Goal: Task Accomplishment & Management: Complete application form

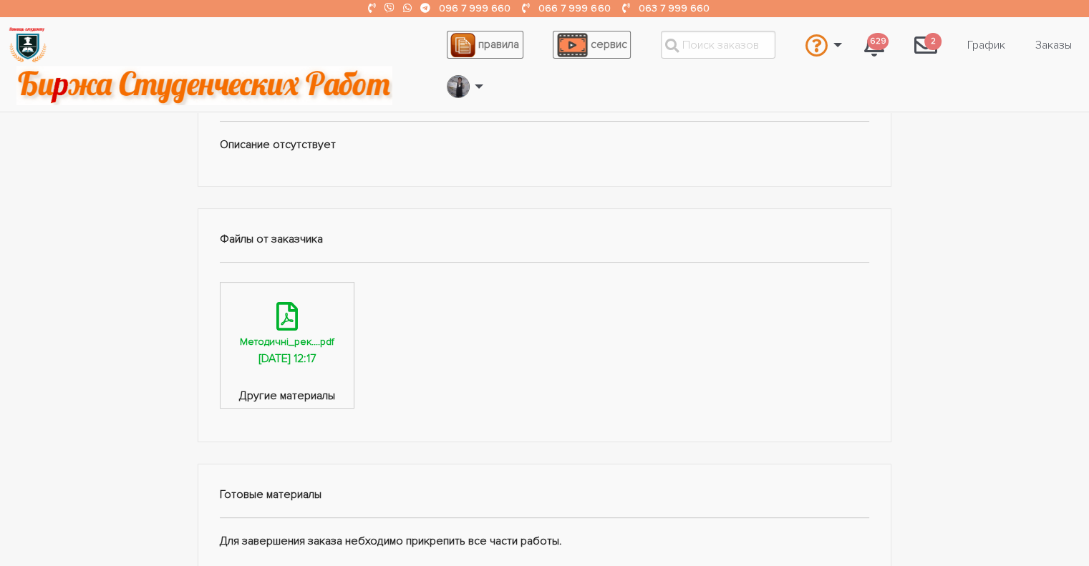
scroll to position [644, 0]
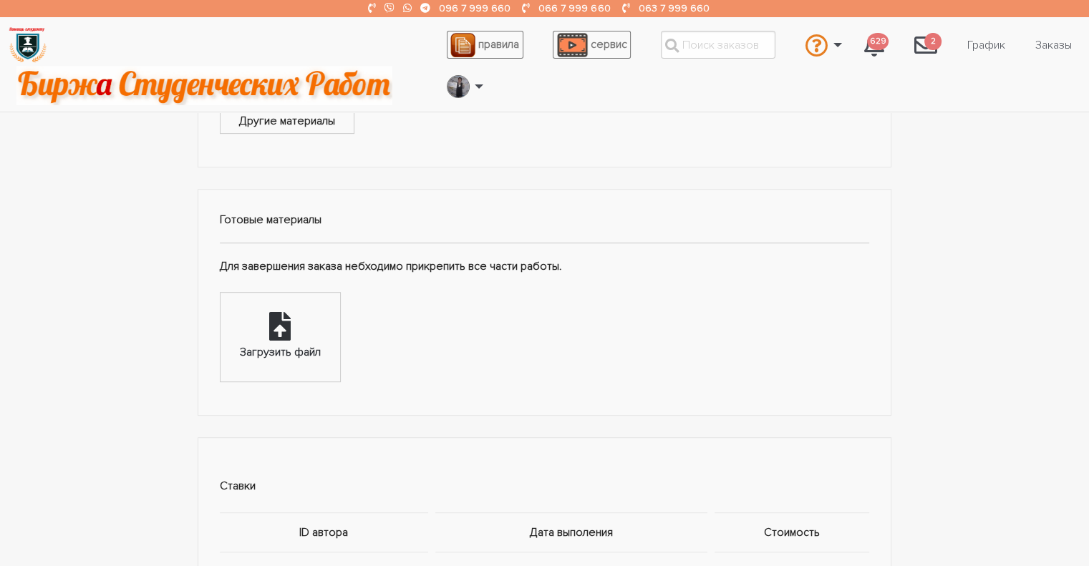
click at [282, 331] on icon at bounding box center [279, 326] width 21 height 29
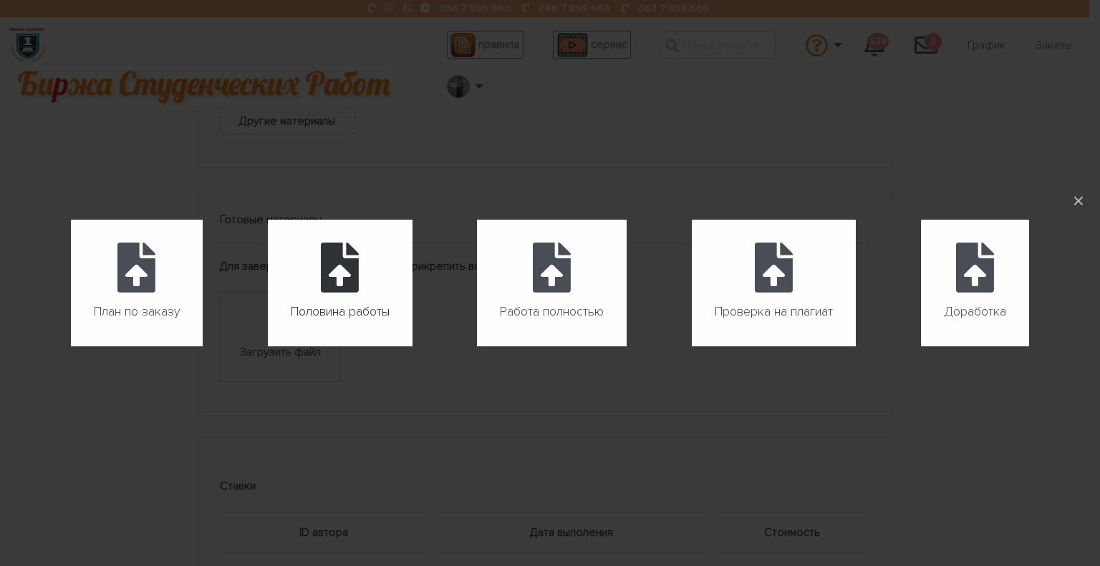
click at [338, 278] on icon at bounding box center [340, 268] width 38 height 50
click at [268, 347] on input "Половина работы" at bounding box center [268, 347] width 1 height 1
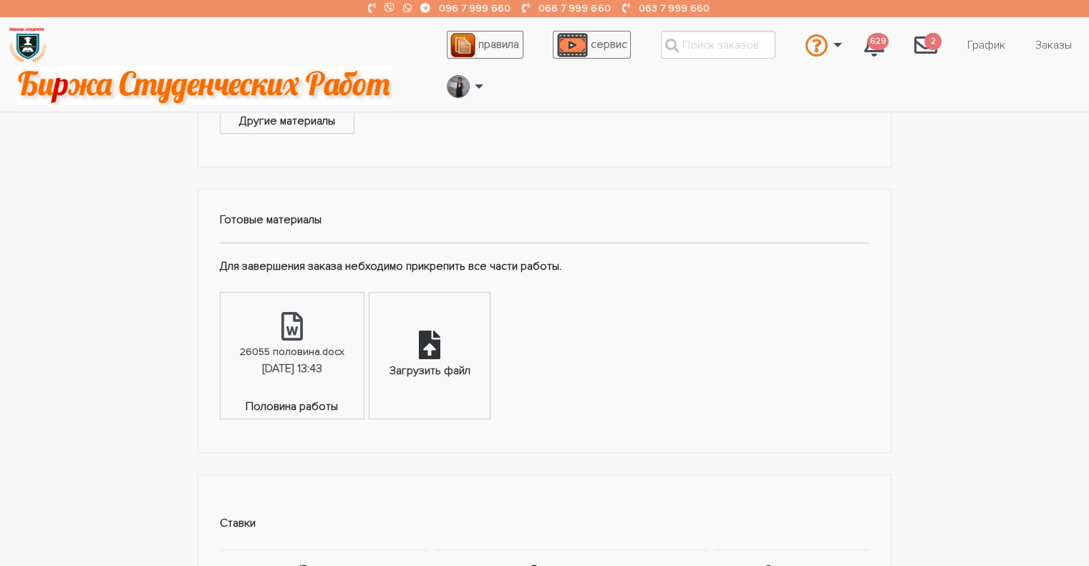
click at [427, 357] on div at bounding box center [429, 347] width 21 height 32
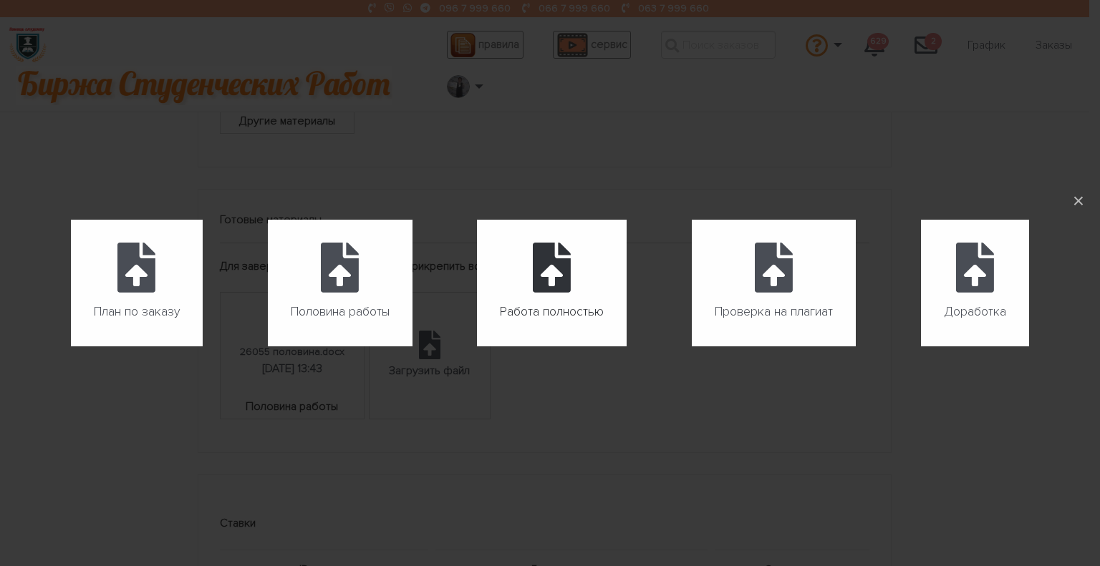
click at [575, 284] on label "Работа полностью" at bounding box center [552, 283] width 150 height 127
click at [478, 347] on input "Работа полностью" at bounding box center [477, 347] width 1 height 1
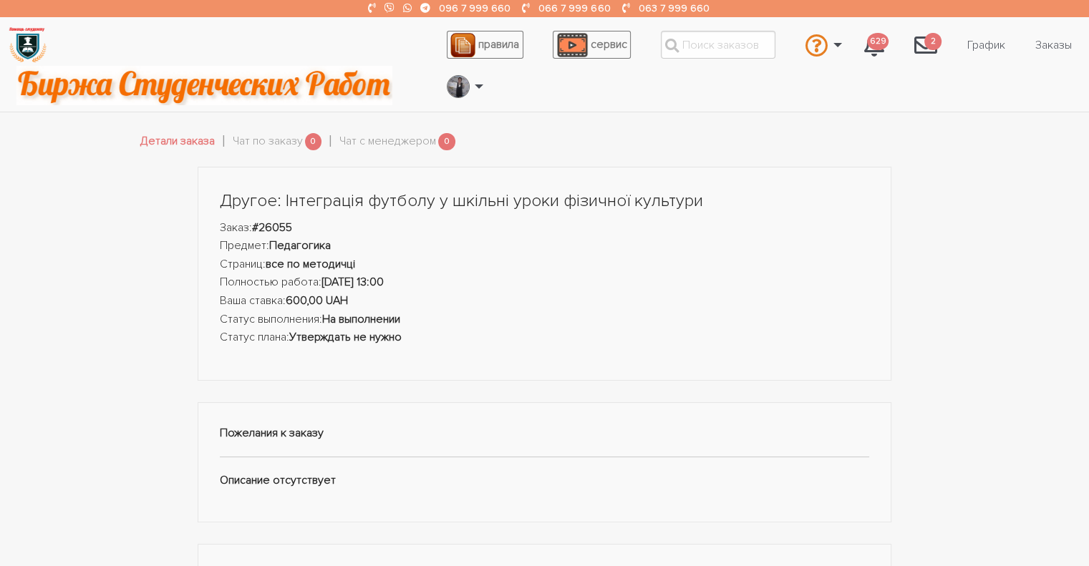
scroll to position [0, 0]
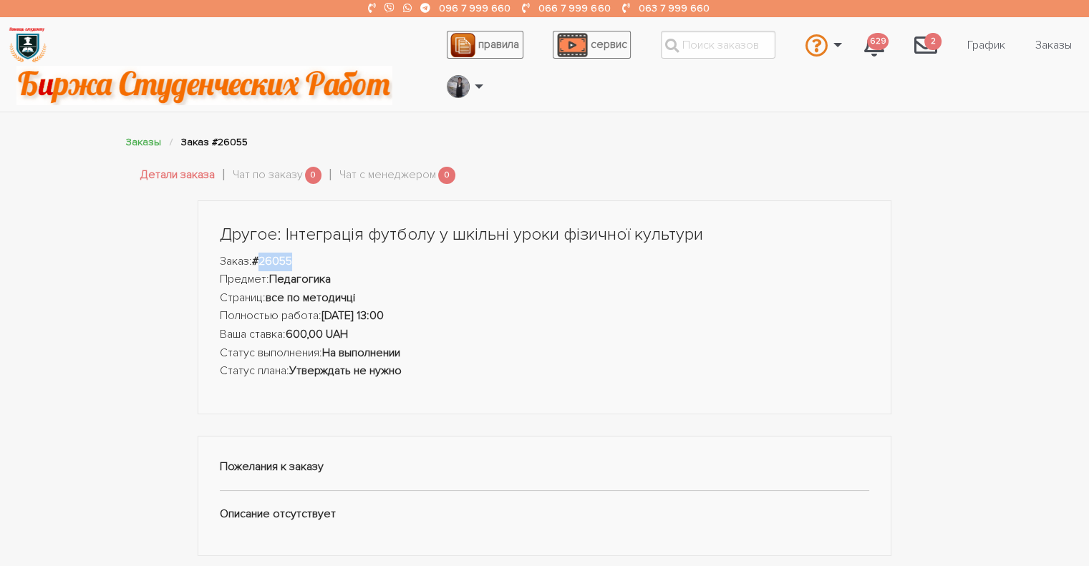
drag, startPoint x: 301, startPoint y: 256, endPoint x: 263, endPoint y: 266, distance: 39.1
click at [263, 266] on li "Заказ: #26055" at bounding box center [545, 262] width 650 height 19
copy strong "26055"
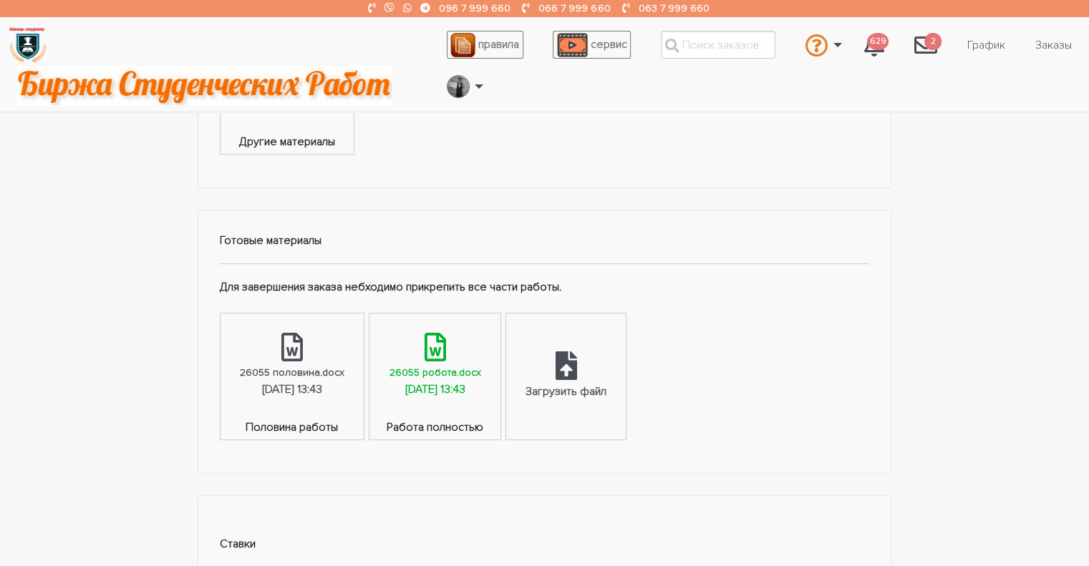
scroll to position [644, 0]
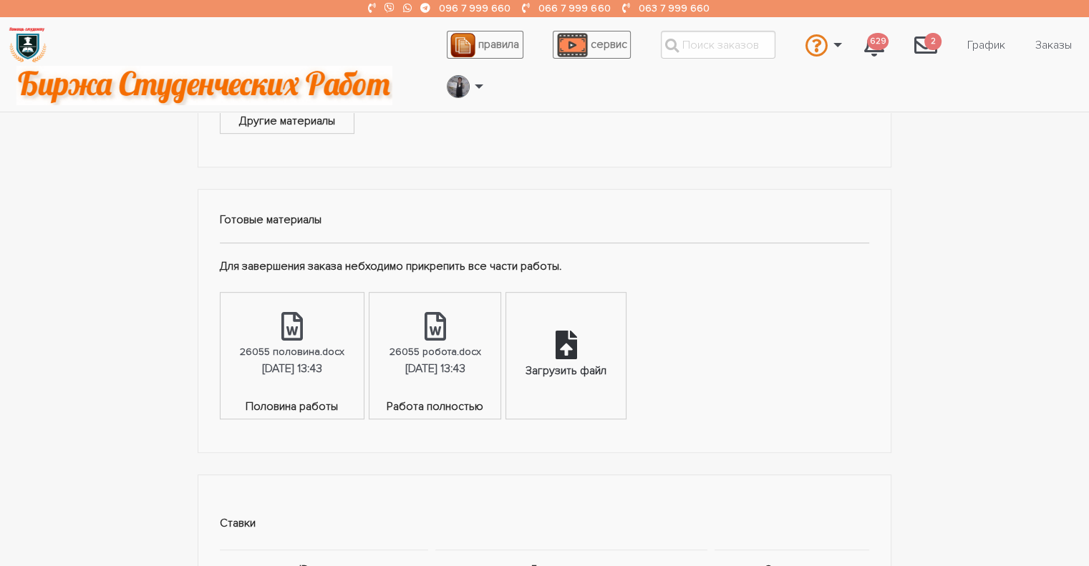
click at [610, 352] on div "Загрузить файл" at bounding box center [566, 355] width 120 height 125
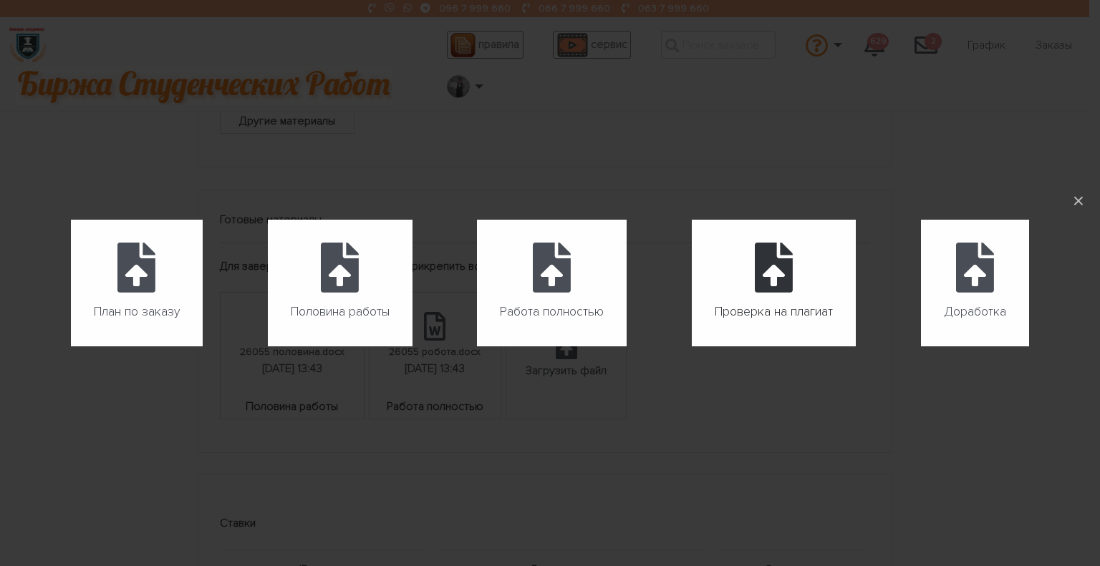
click at [789, 293] on icon at bounding box center [774, 268] width 38 height 50
click at [692, 347] on input "Проверка на плагиат" at bounding box center [692, 347] width 1 height 1
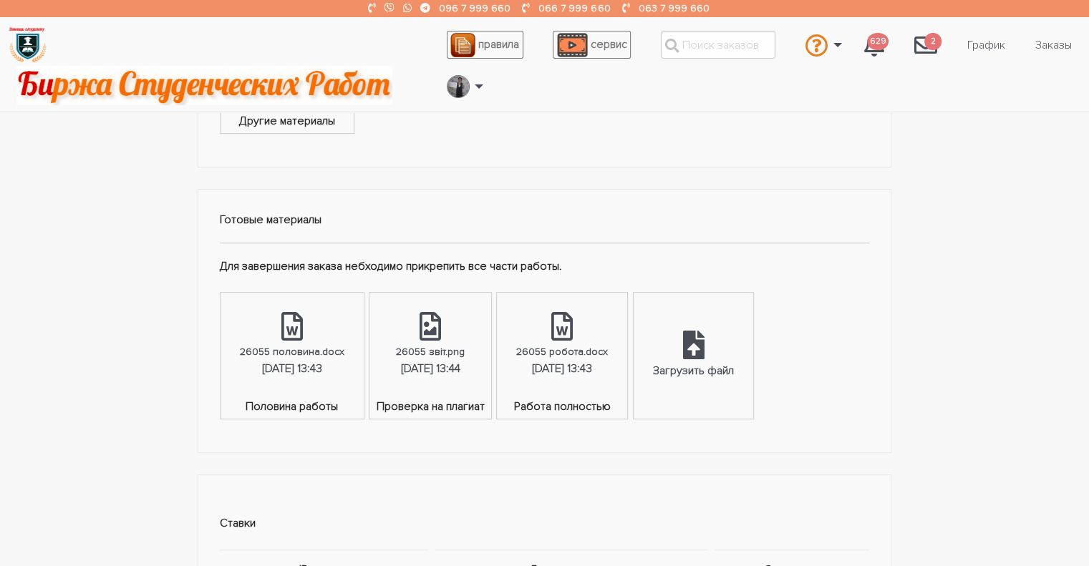
scroll to position [1002, 0]
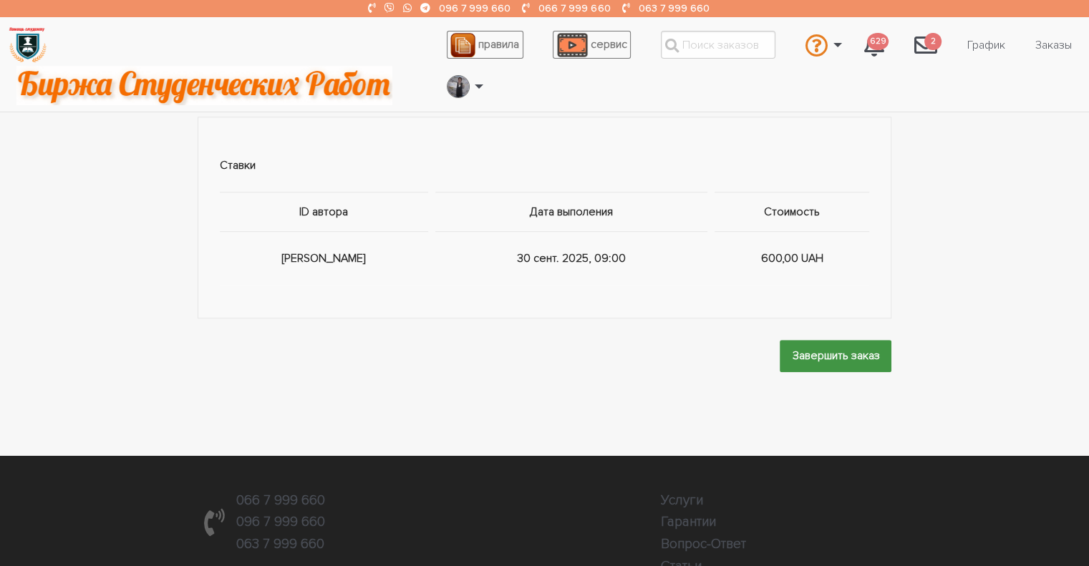
click at [806, 349] on input "Завершить заказ" at bounding box center [836, 356] width 112 height 32
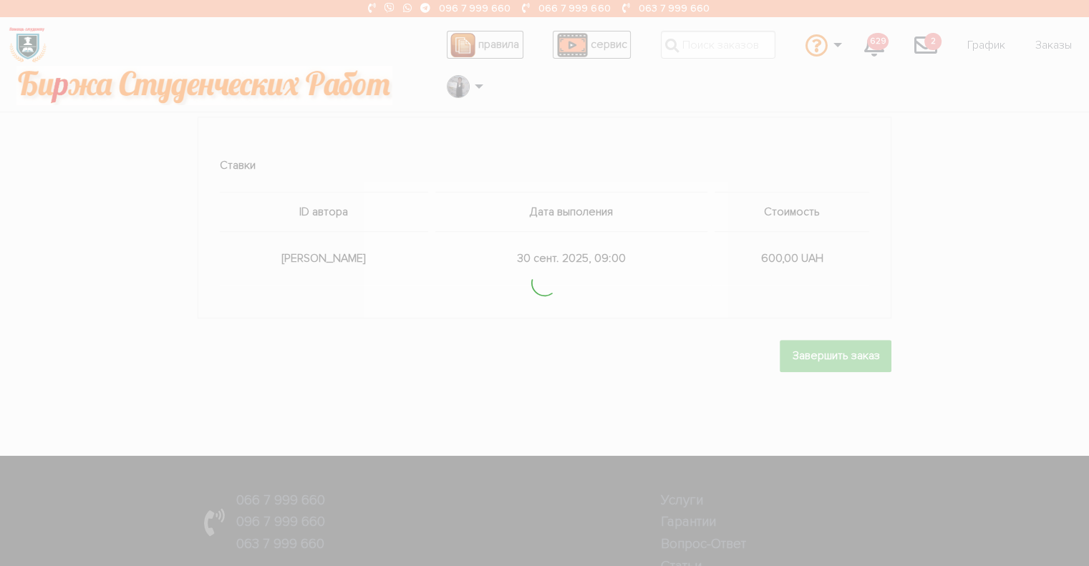
scroll to position [0, 0]
